Goal: Find specific page/section: Find specific page/section

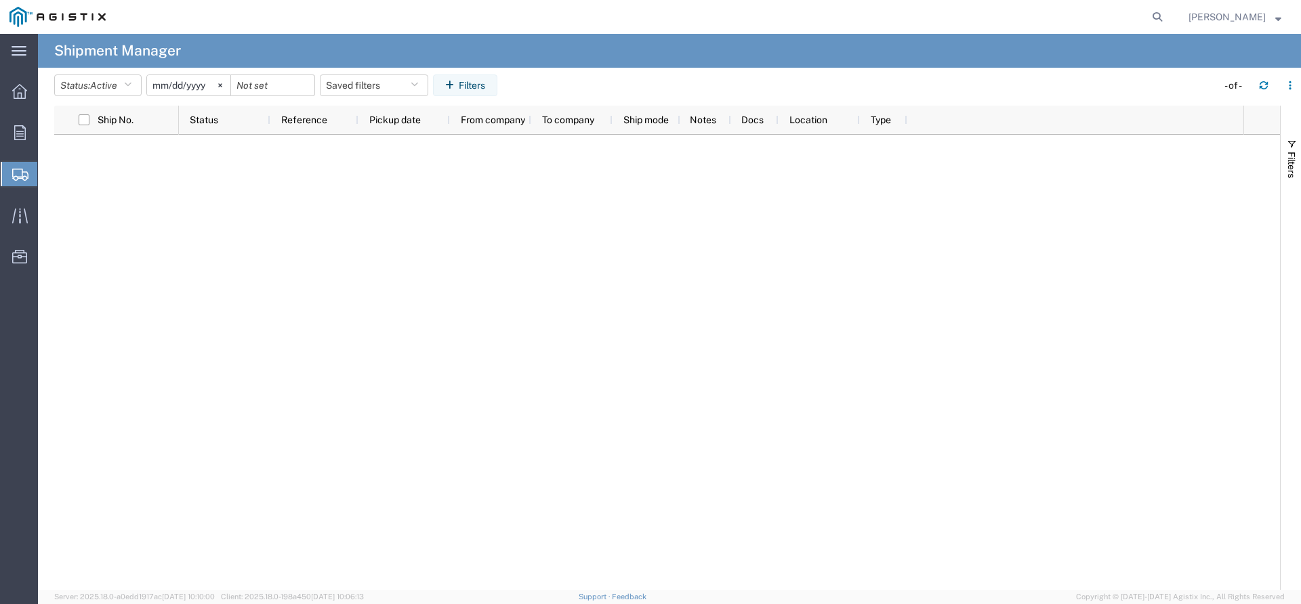
click at [48, 169] on span "Shipments" at bounding box center [42, 174] width 11 height 27
click at [0, 0] on span "Shipment Manager" at bounding box center [0, 0] width 0 height 0
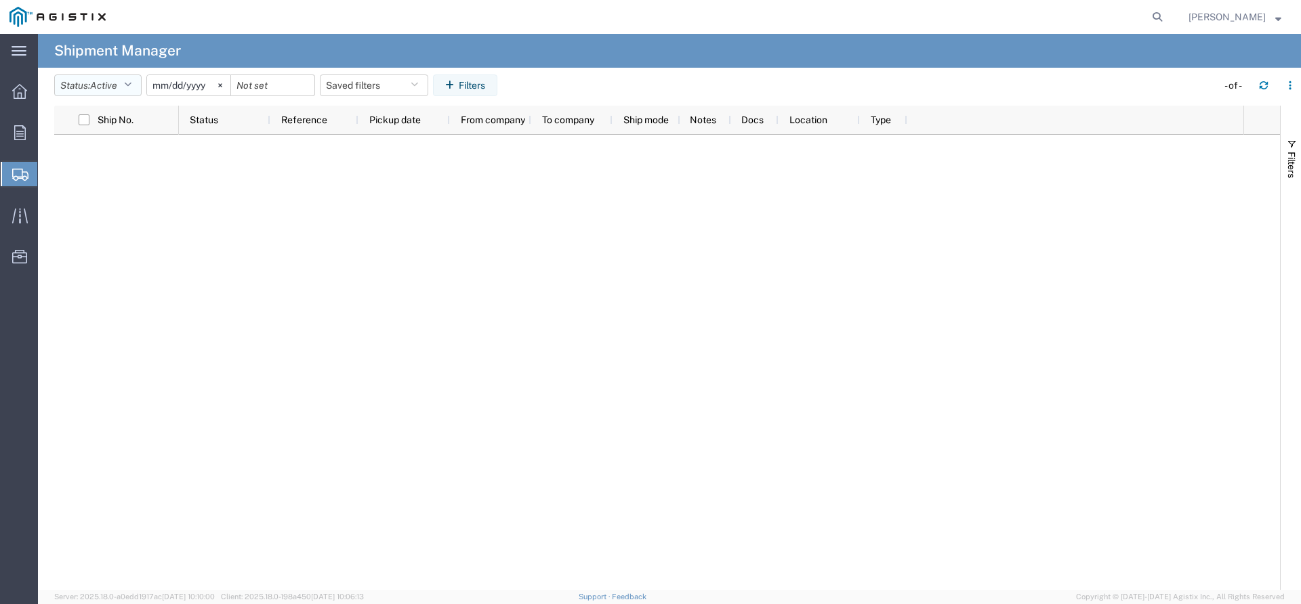
click at [129, 89] on icon "button" at bounding box center [127, 85] width 7 height 9
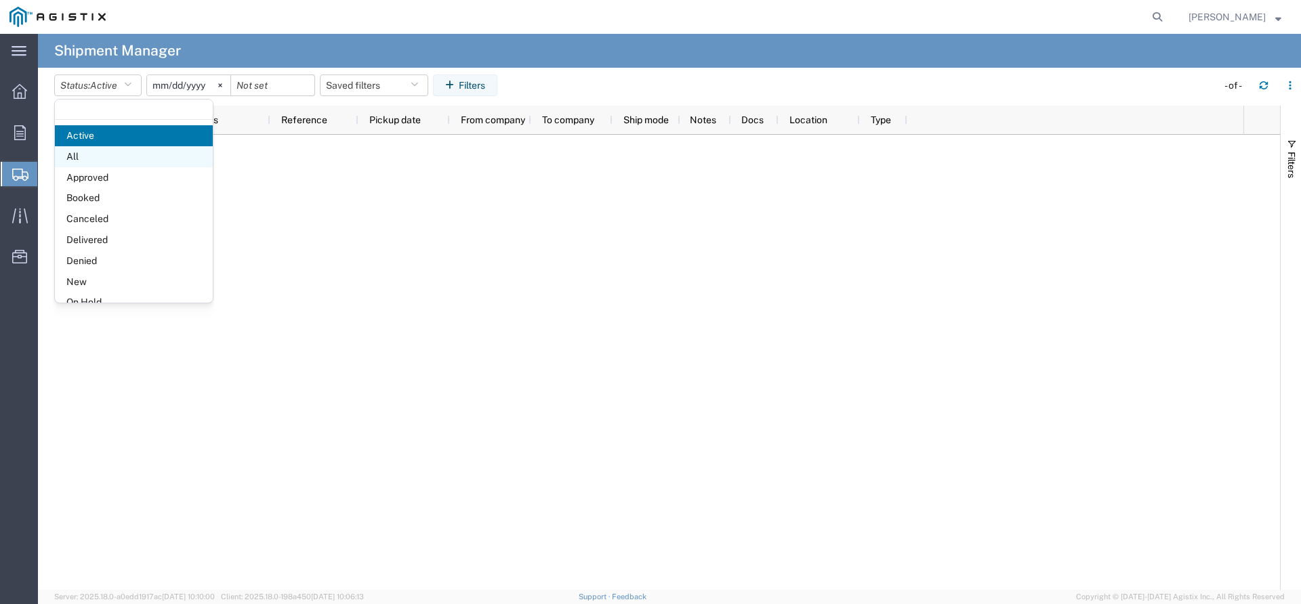
click at [113, 155] on span "All" at bounding box center [134, 156] width 158 height 21
